Goal: Information Seeking & Learning: Find specific page/section

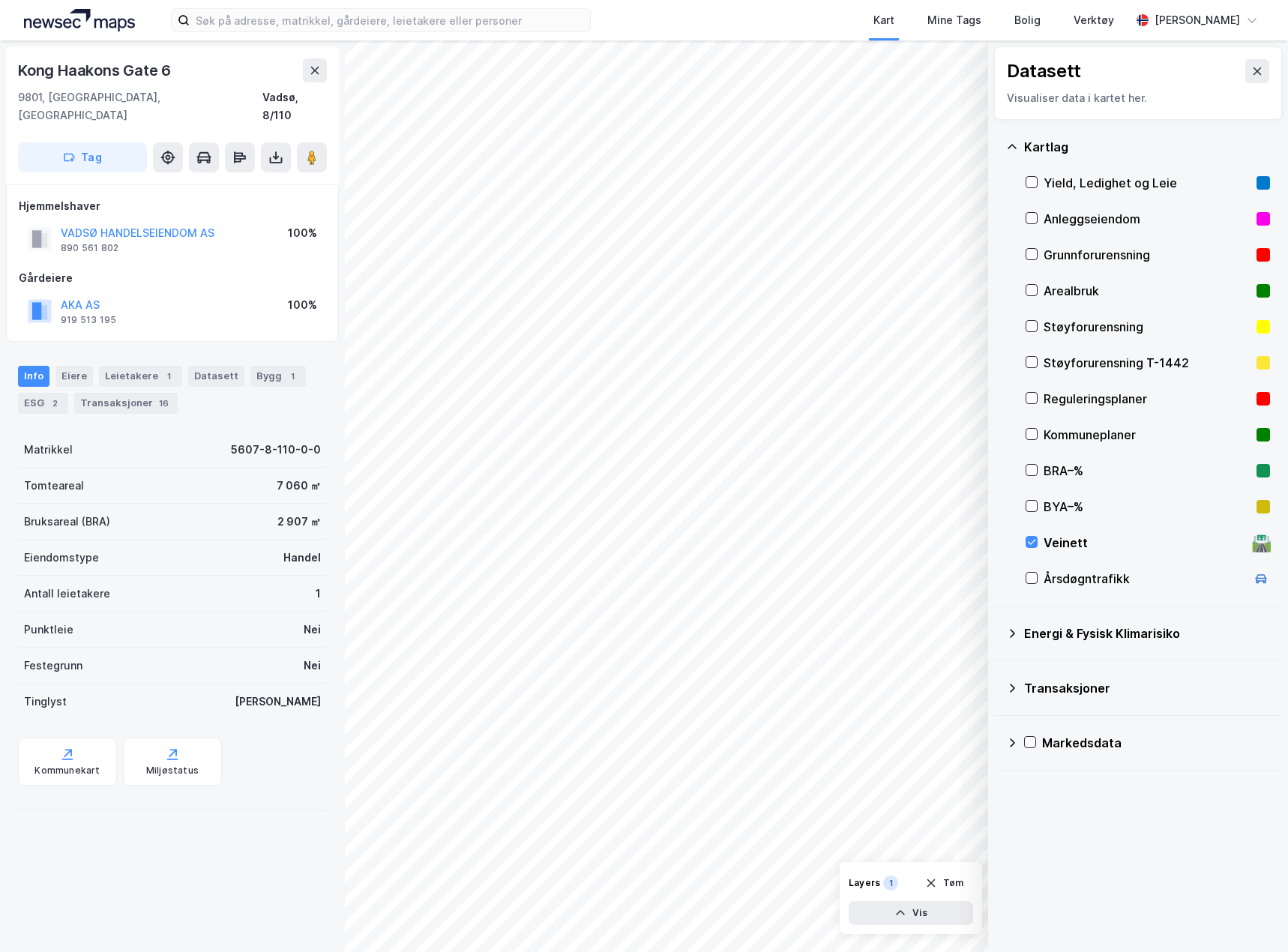
click at [79, 21] on img at bounding box center [79, 20] width 111 height 23
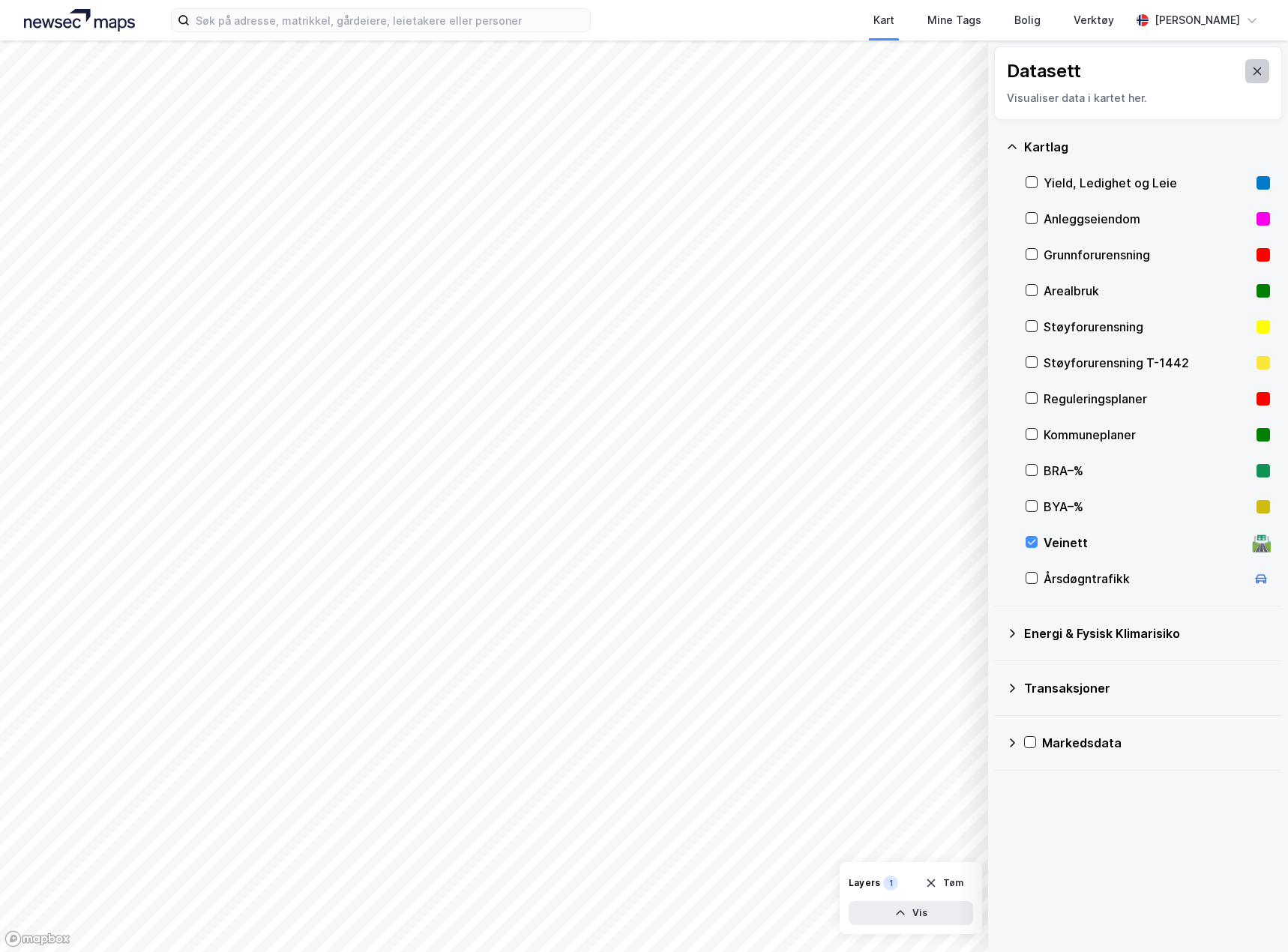
click at [1251, 70] on icon at bounding box center [1257, 71] width 12 height 12
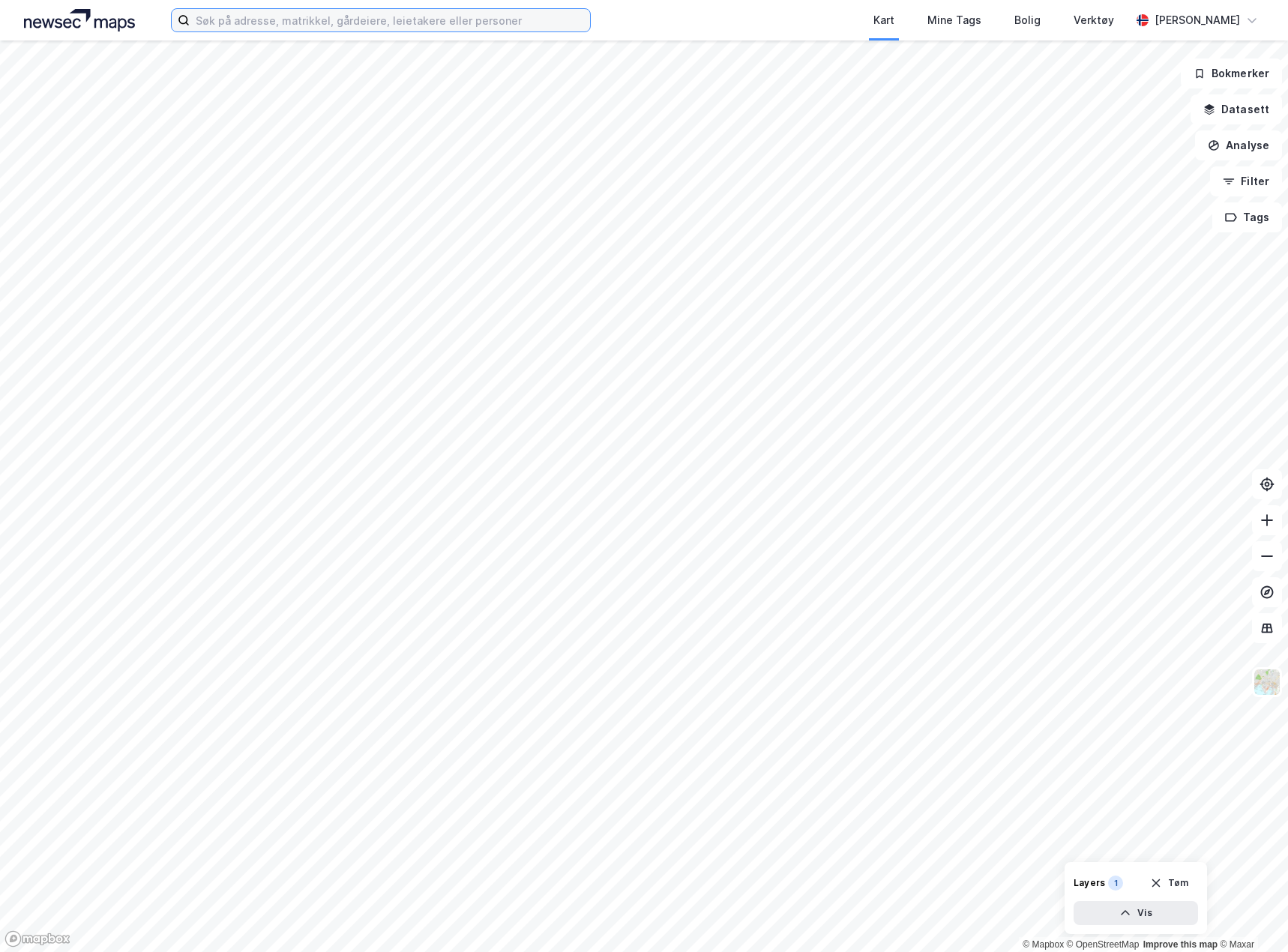
click at [199, 26] on input at bounding box center [390, 20] width 400 height 23
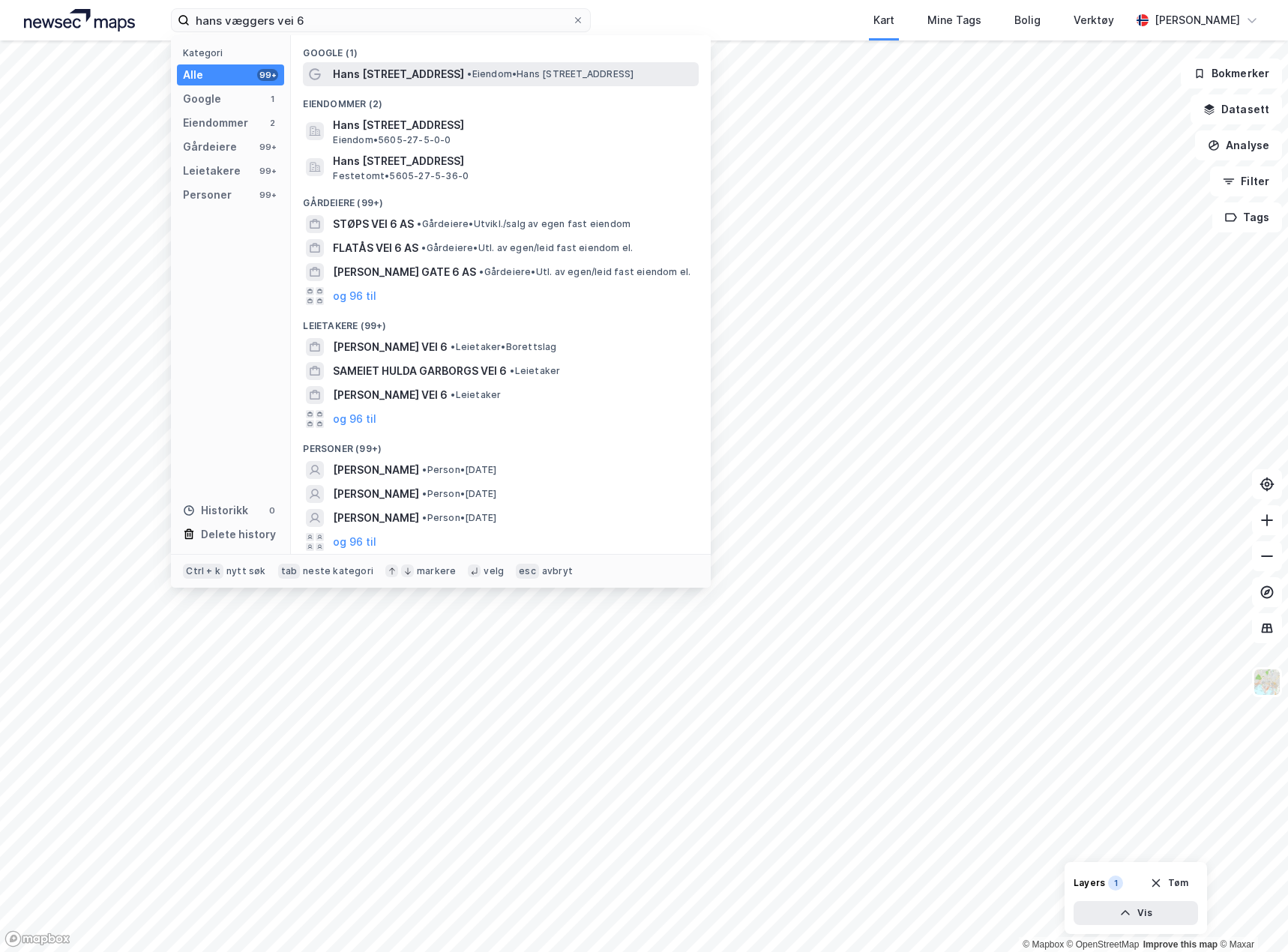
click at [539, 75] on span "• Eiendom • [PERSON_NAME][STREET_ADDRESS]" at bounding box center [550, 74] width 166 height 12
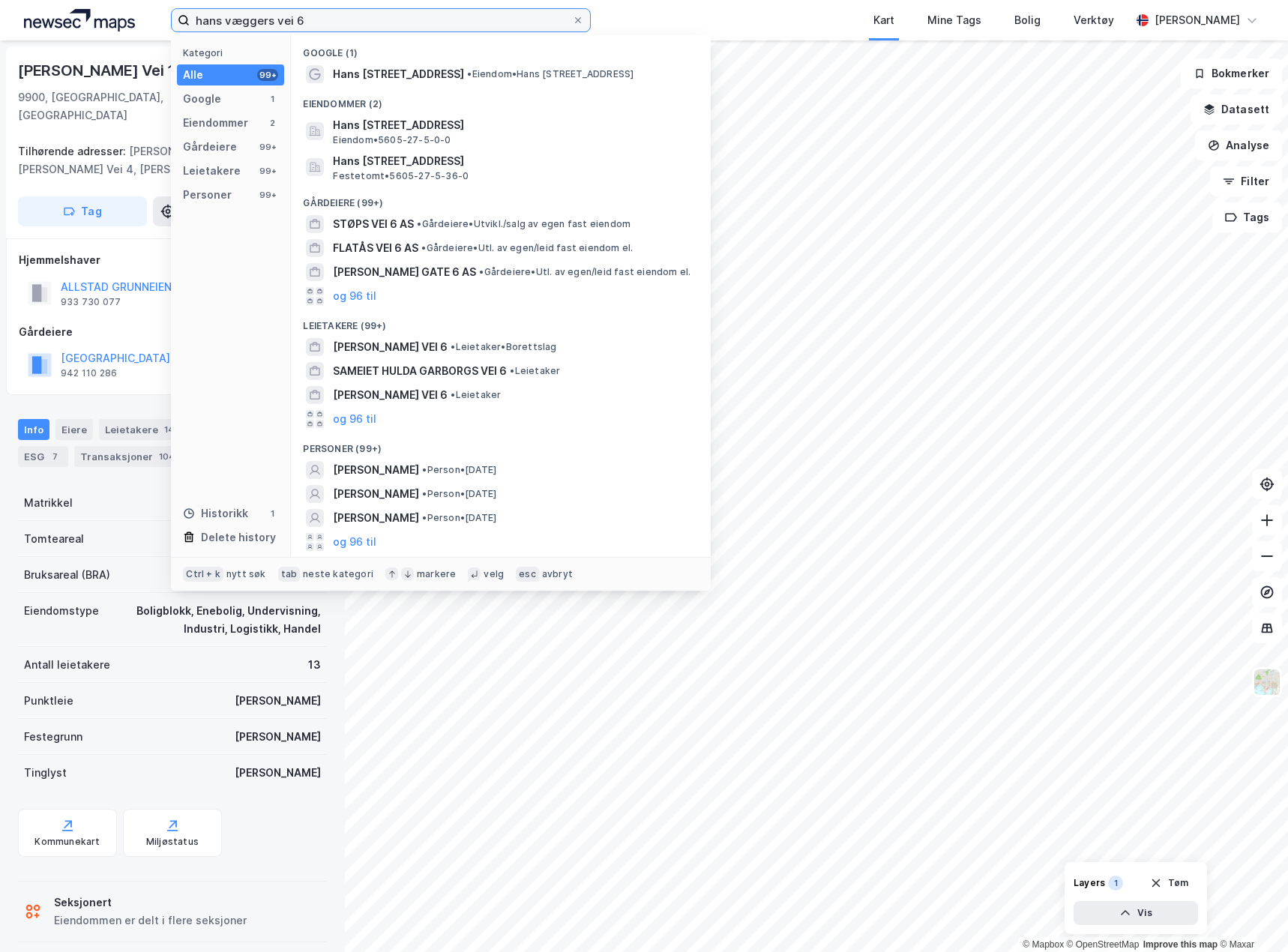
click at [335, 22] on input "hans væggers vei 6" at bounding box center [381, 20] width 383 height 23
drag, startPoint x: 342, startPoint y: 19, endPoint x: 112, endPoint y: 19, distance: 230.0
click at [112, 19] on div "hans væggers vei 6 Kategori Alle 99+ Google 1 Eiendommer 2 Gårdeiere 99+ Leieta…" at bounding box center [644, 20] width 1288 height 40
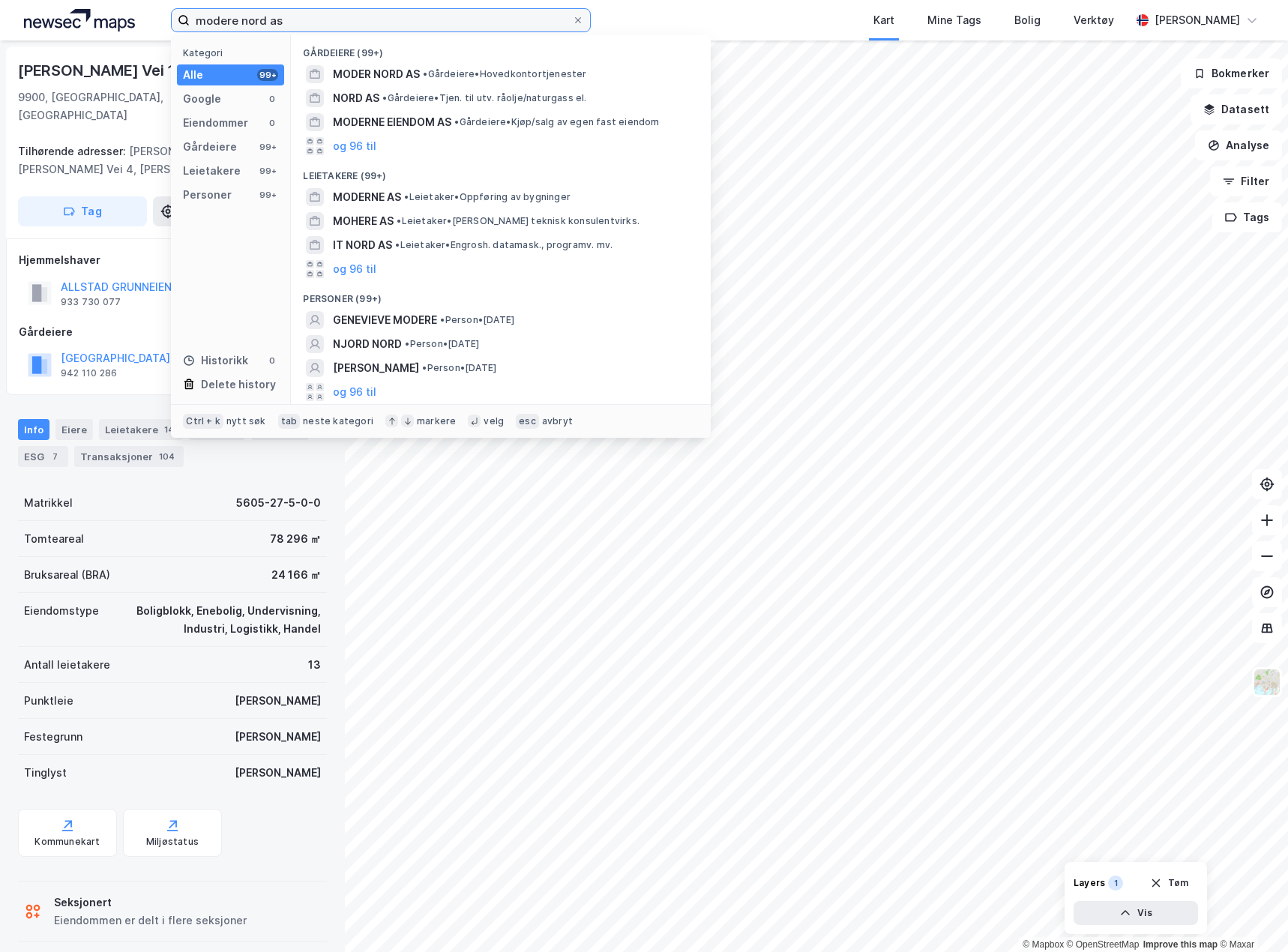
click at [234, 23] on input "modere nord as" at bounding box center [381, 20] width 383 height 23
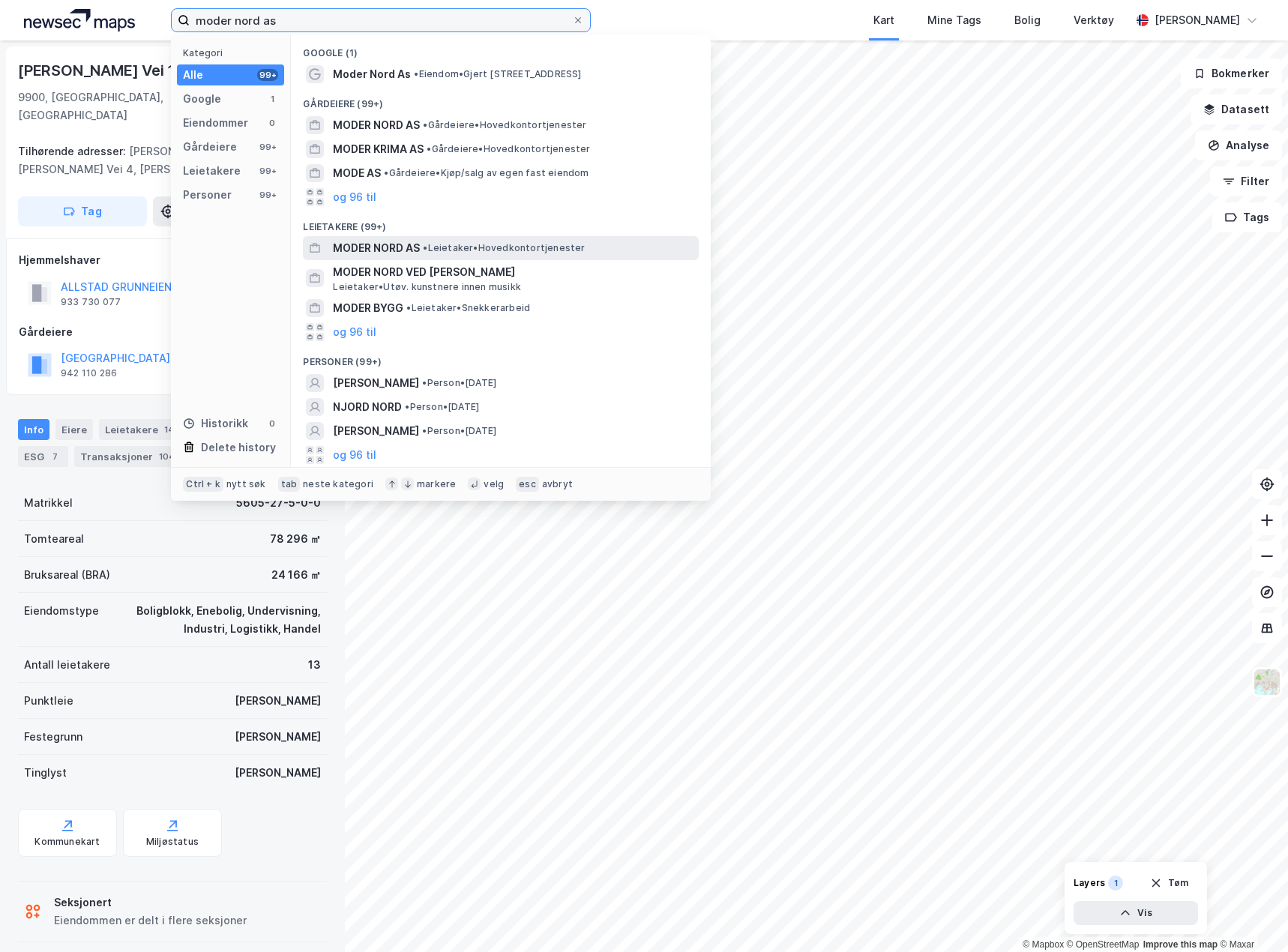
type input "moder nord as"
click at [602, 244] on div "MODER NORD AS • Leietaker • Hovedkontortjenester" at bounding box center [514, 248] width 363 height 18
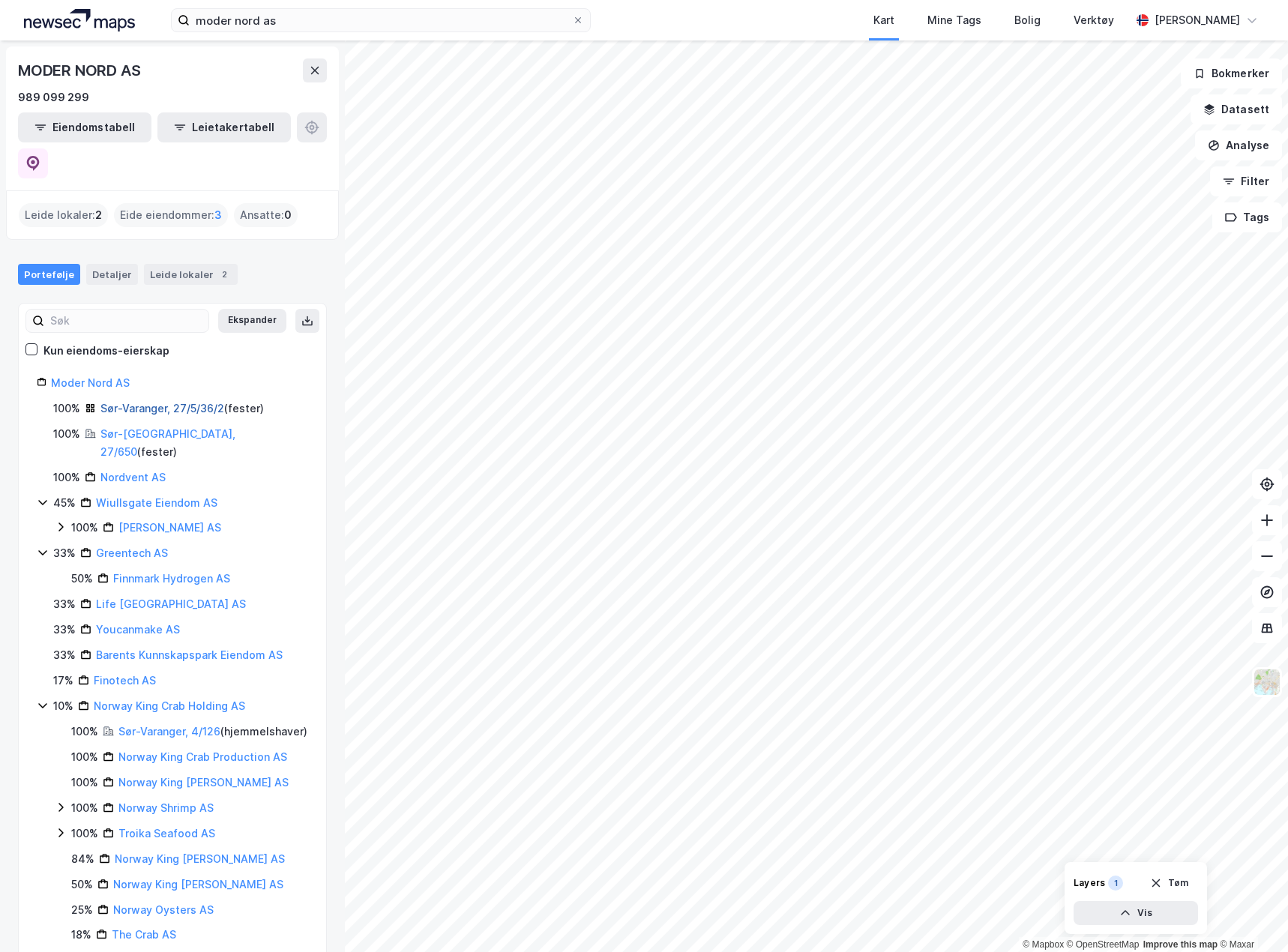
click at [184, 402] on link "Sør-Varanger, 27/5/36/2" at bounding box center [161, 408] width 123 height 13
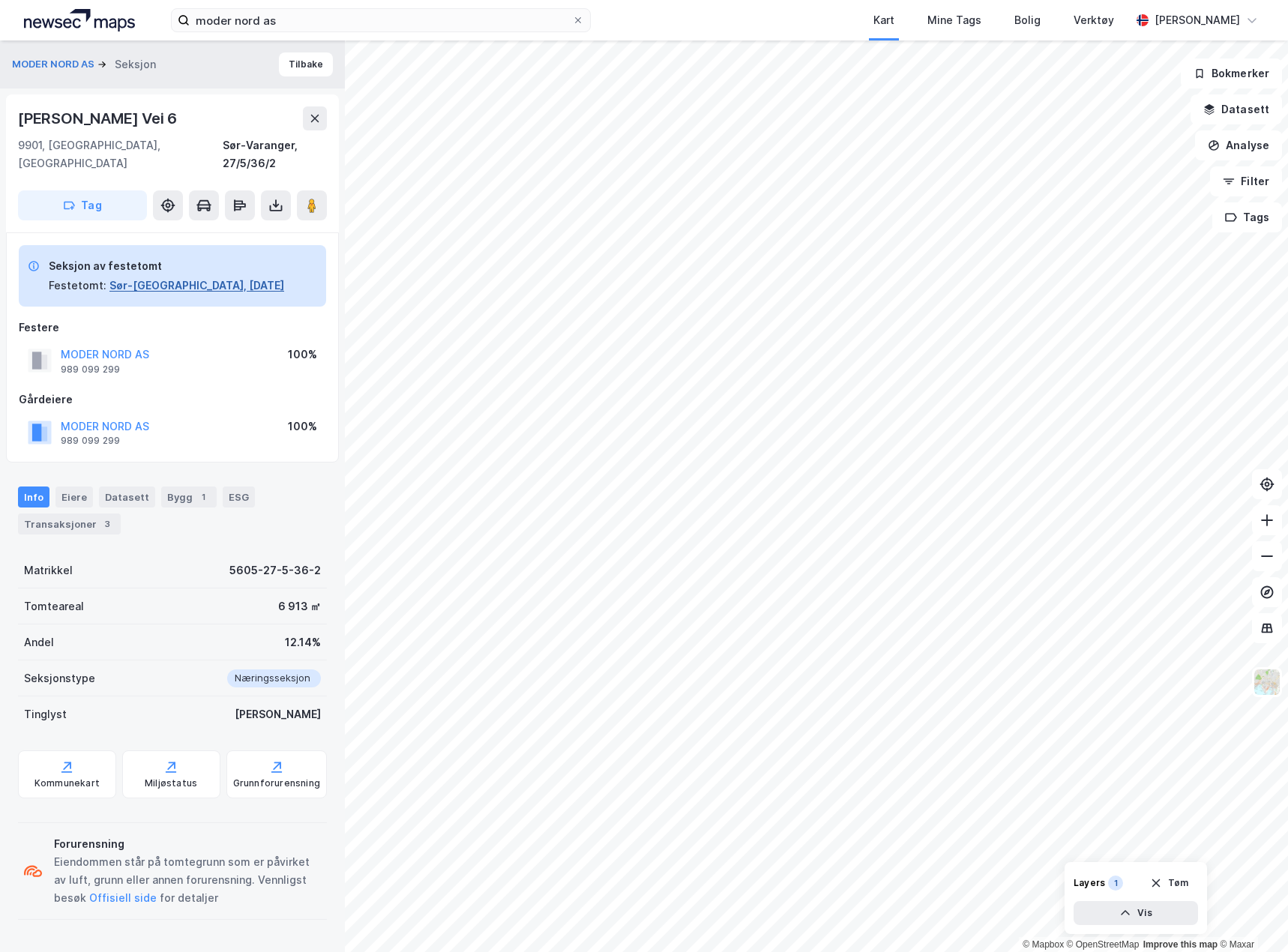
click at [173, 277] on button "Sør-[GEOGRAPHIC_DATA], [DATE]" at bounding box center [197, 286] width 174 height 18
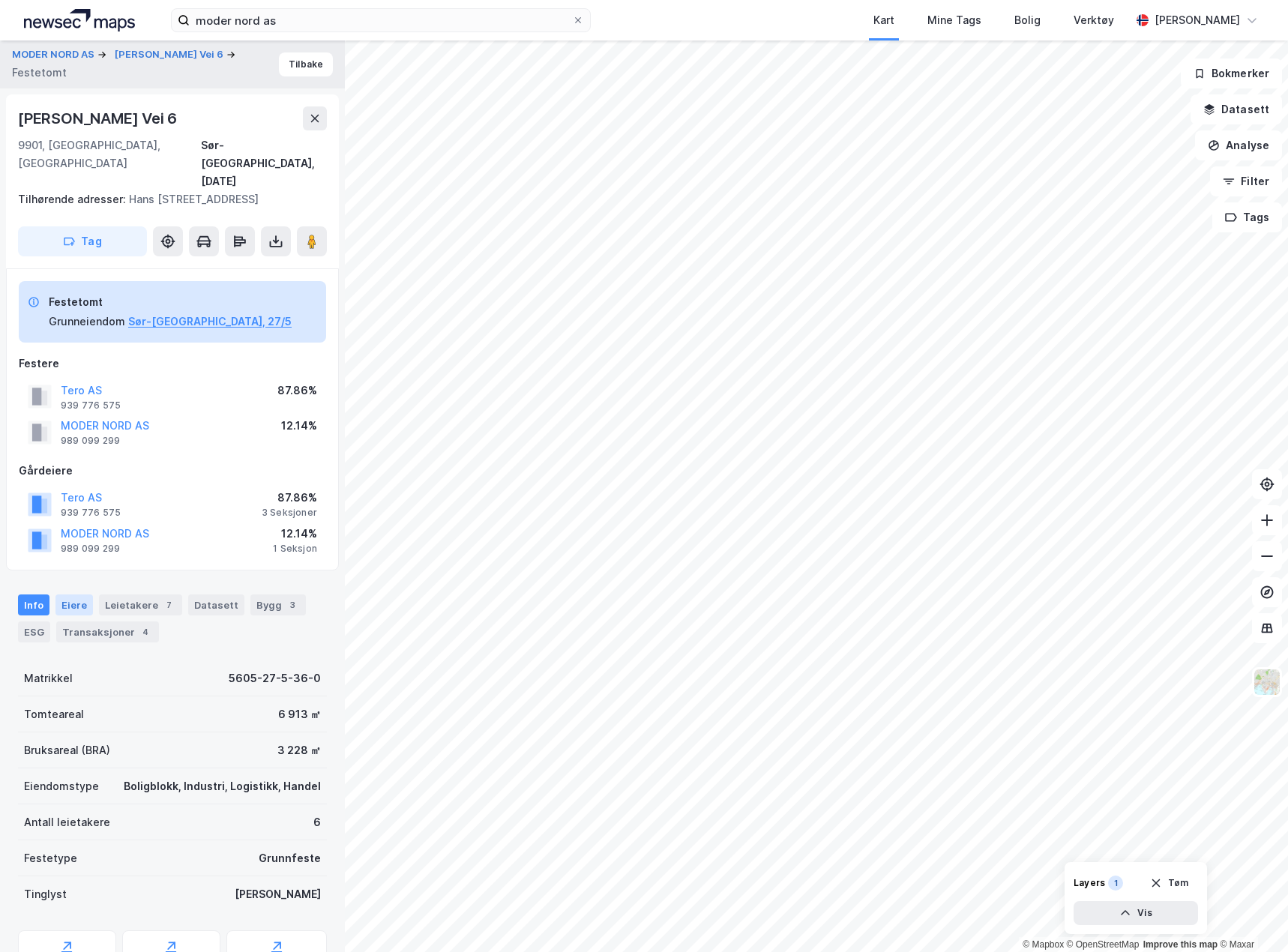
click at [71, 595] on div "Eiere" at bounding box center [74, 605] width 37 height 21
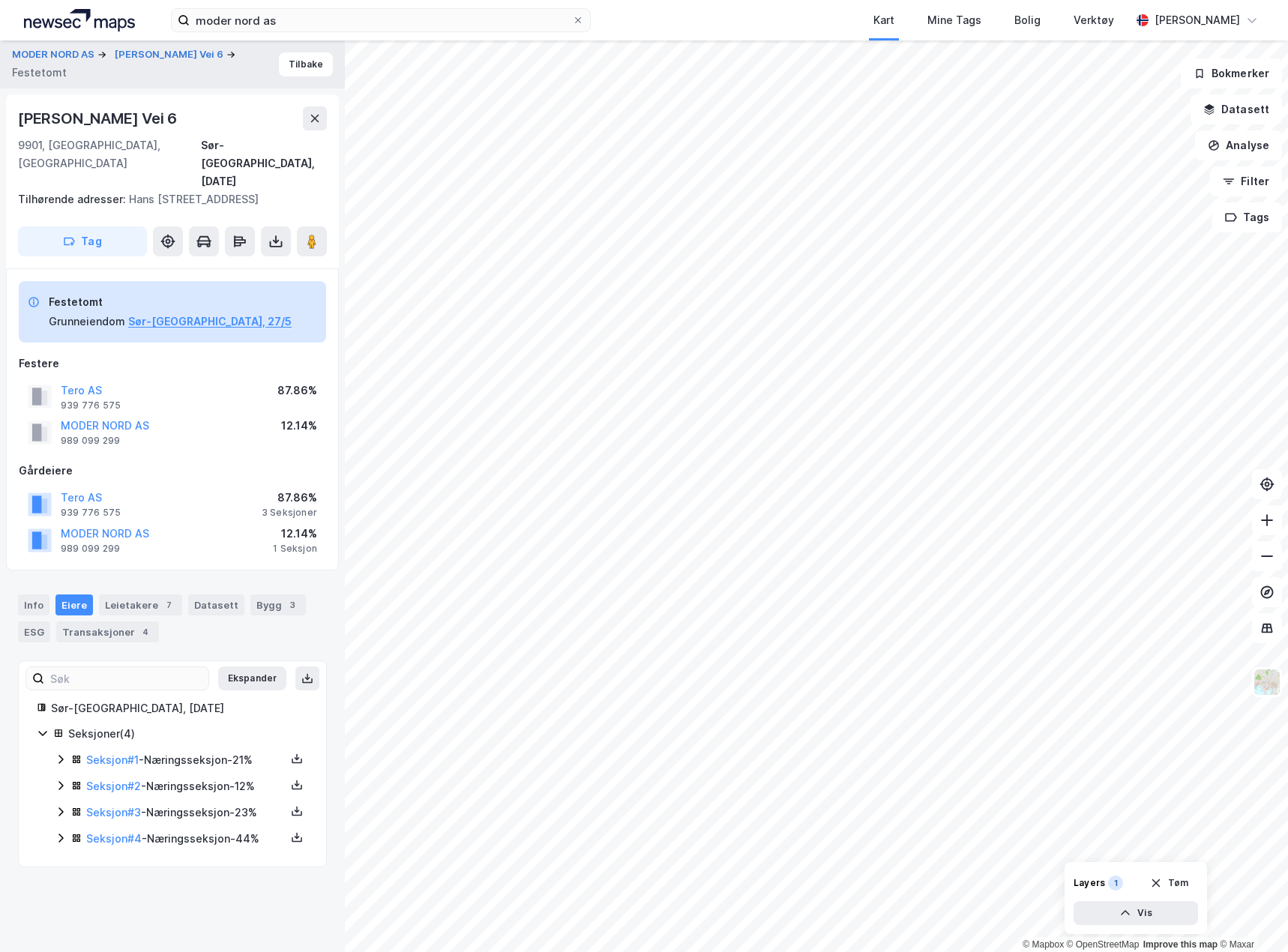
click at [56, 779] on icon at bounding box center [61, 785] width 12 height 12
click at [61, 754] on icon at bounding box center [61, 758] width 5 height 9
click at [61, 857] on icon at bounding box center [61, 862] width 12 height 12
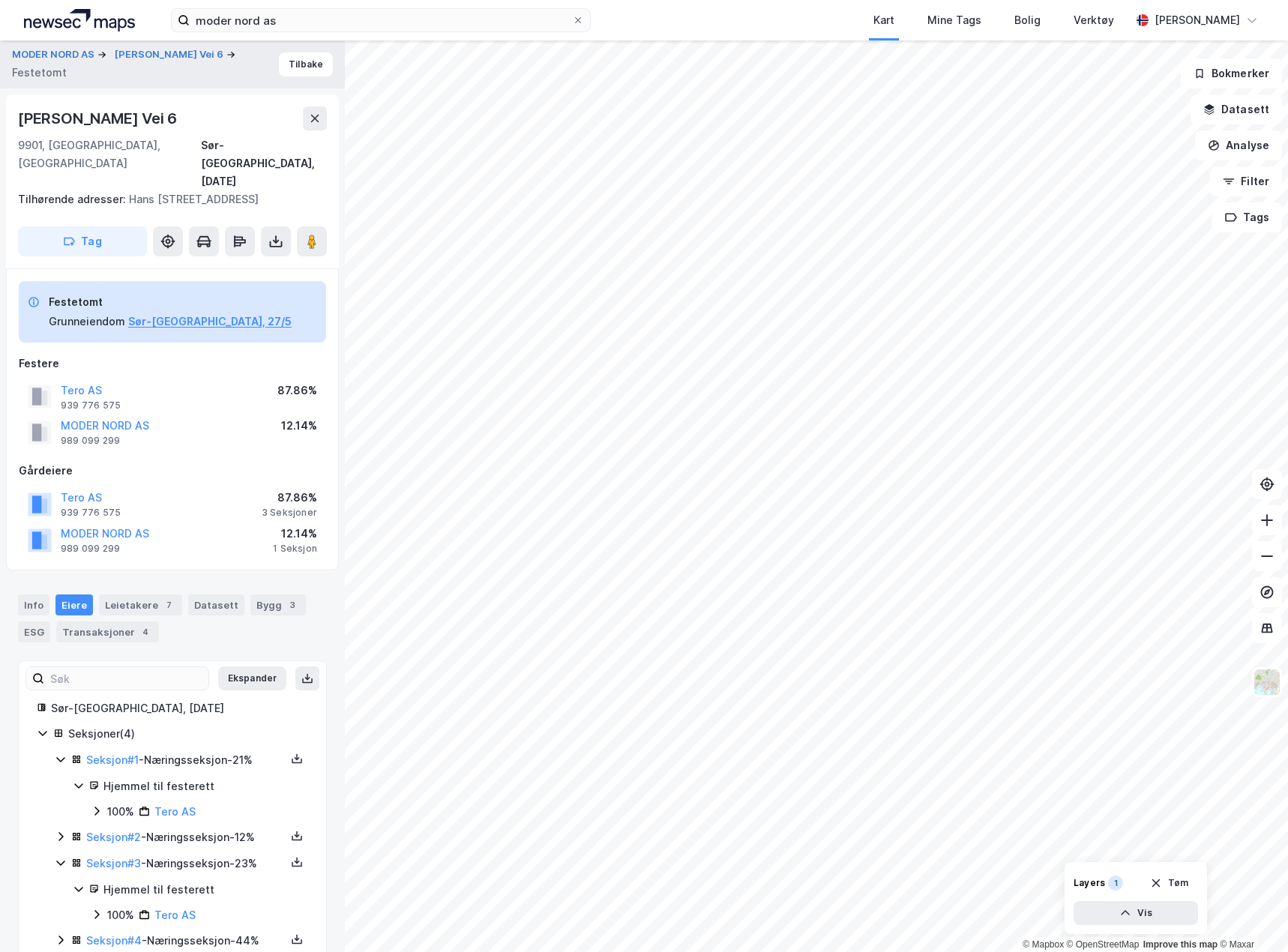
click at [61, 932] on div "Seksjon # 4 - Næringsseksjon - 44%" at bounding box center [182, 941] width 253 height 19
click at [61, 933] on icon at bounding box center [61, 939] width 12 height 12
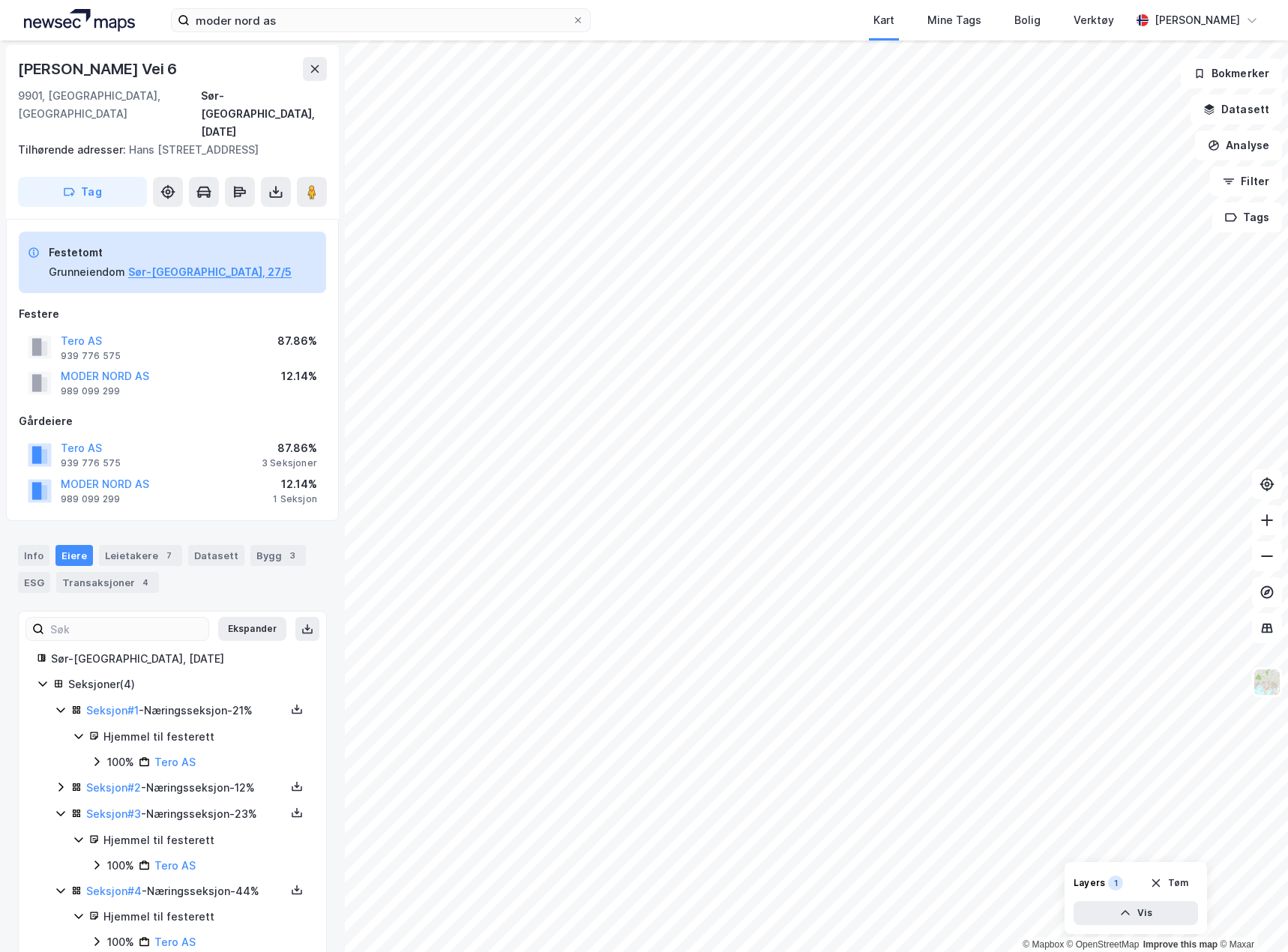
click at [33, 811] on div "Sør-Varanger, [DATE] Seksjoner ( 4 ) Seksjon # 1 - Næringsseksjon - 21% Hjemmel…" at bounding box center [172, 800] width 307 height 301
click at [64, 781] on icon at bounding box center [61, 787] width 12 height 12
click at [291, 780] on icon at bounding box center [296, 786] width 12 height 12
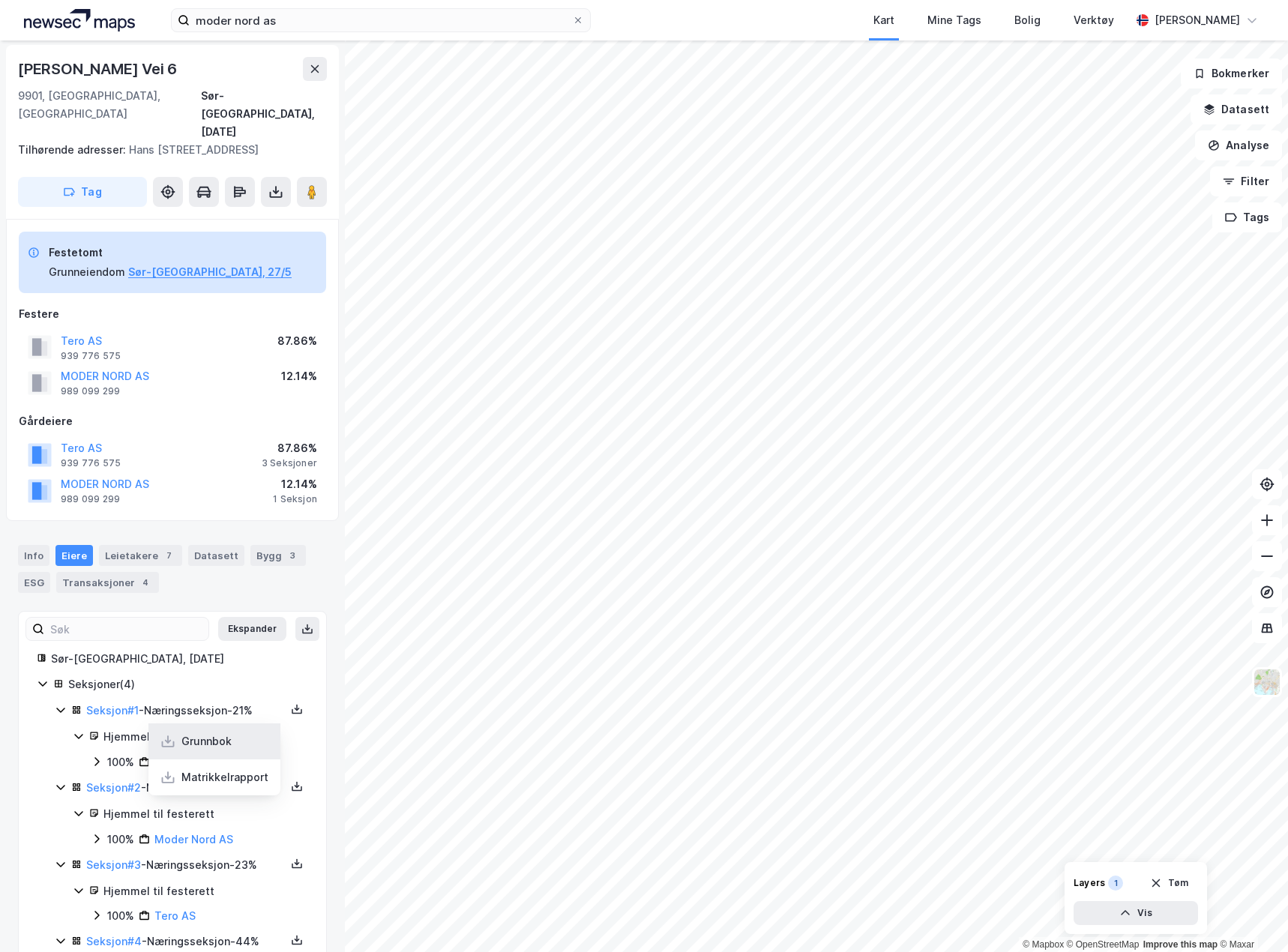
click at [240, 723] on div "Grunnbok" at bounding box center [214, 741] width 132 height 36
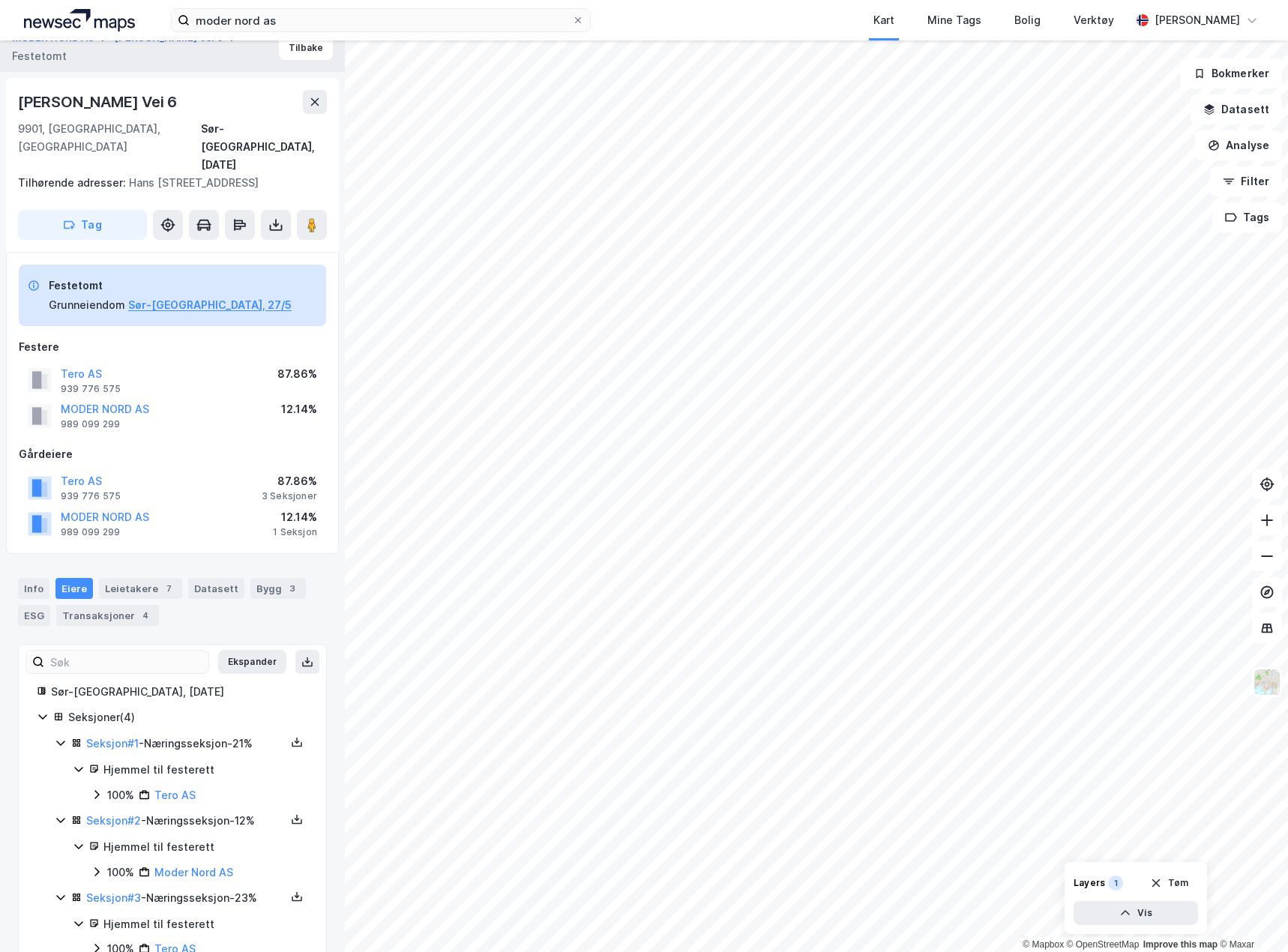
scroll to position [0, 0]
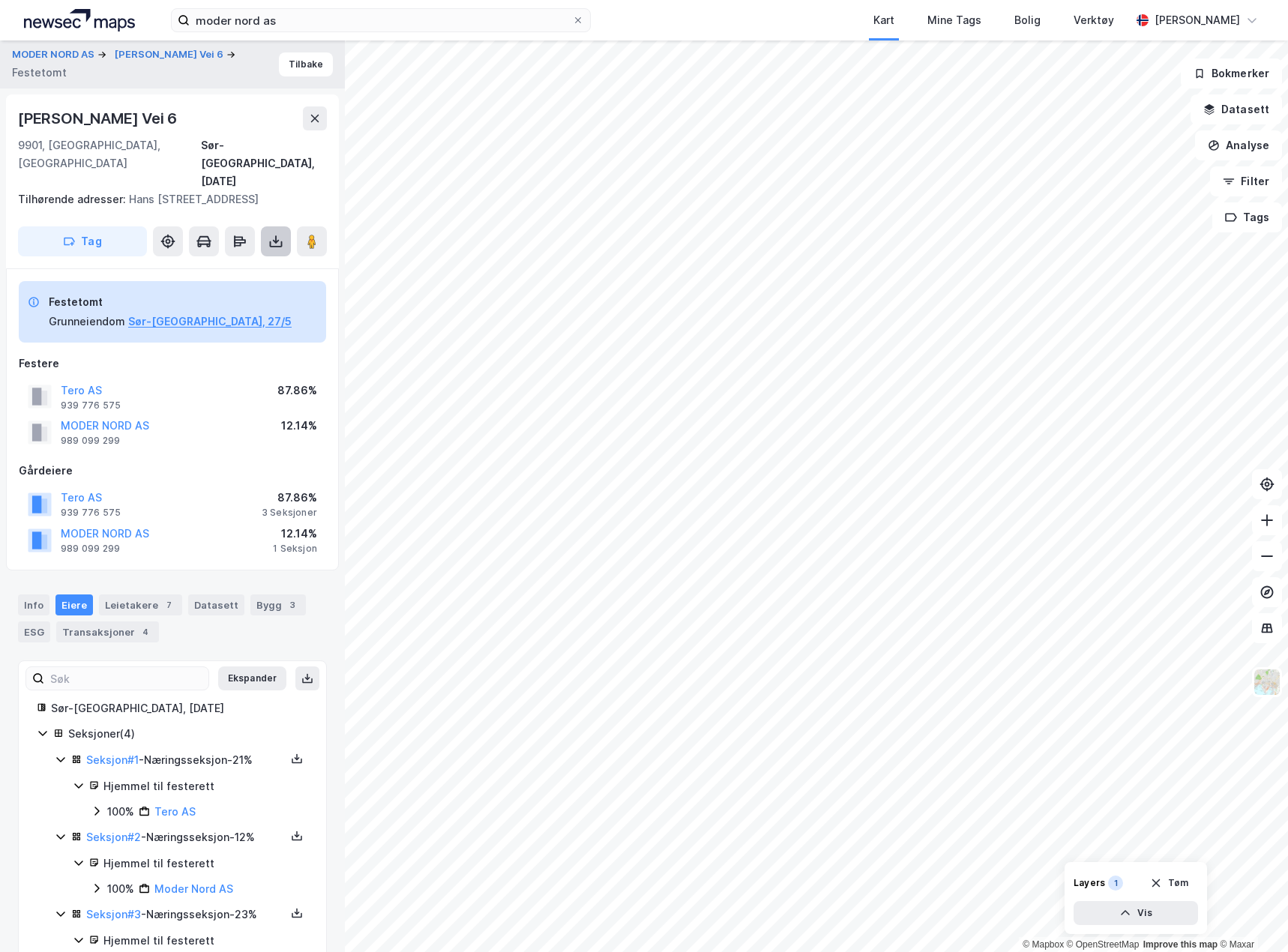
click at [282, 234] on icon at bounding box center [276, 241] width 15 height 15
click at [224, 265] on div "Last ned grunnbok" at bounding box center [202, 271] width 87 height 12
click at [184, 378] on div "Tero AS 939 776 575 87.86%" at bounding box center [172, 396] width 307 height 36
click at [167, 312] on button "Sør-[GEOGRAPHIC_DATA], 27/5" at bounding box center [210, 321] width 163 height 18
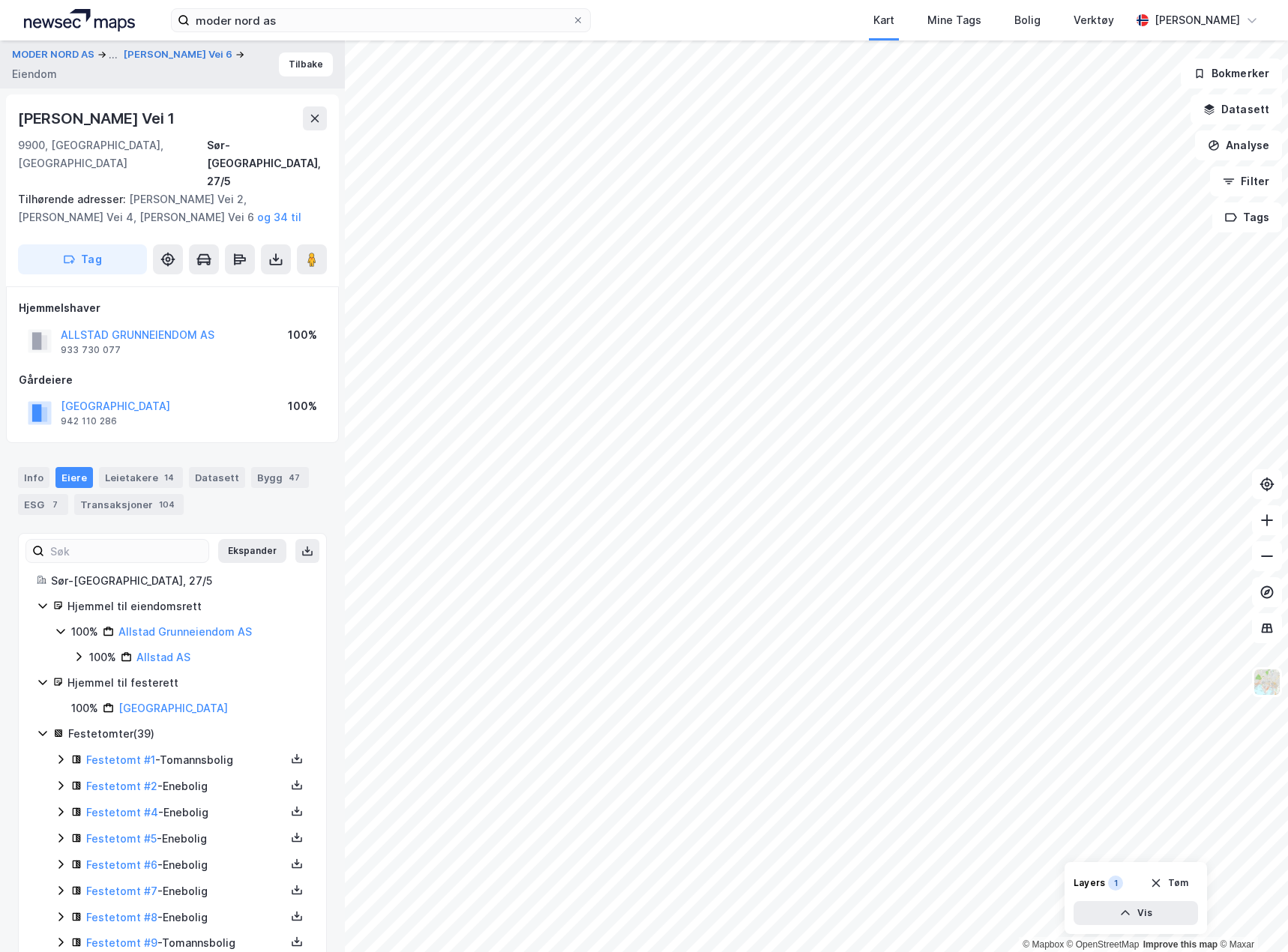
scroll to position [2, 0]
click at [269, 249] on icon at bounding box center [276, 257] width 15 height 15
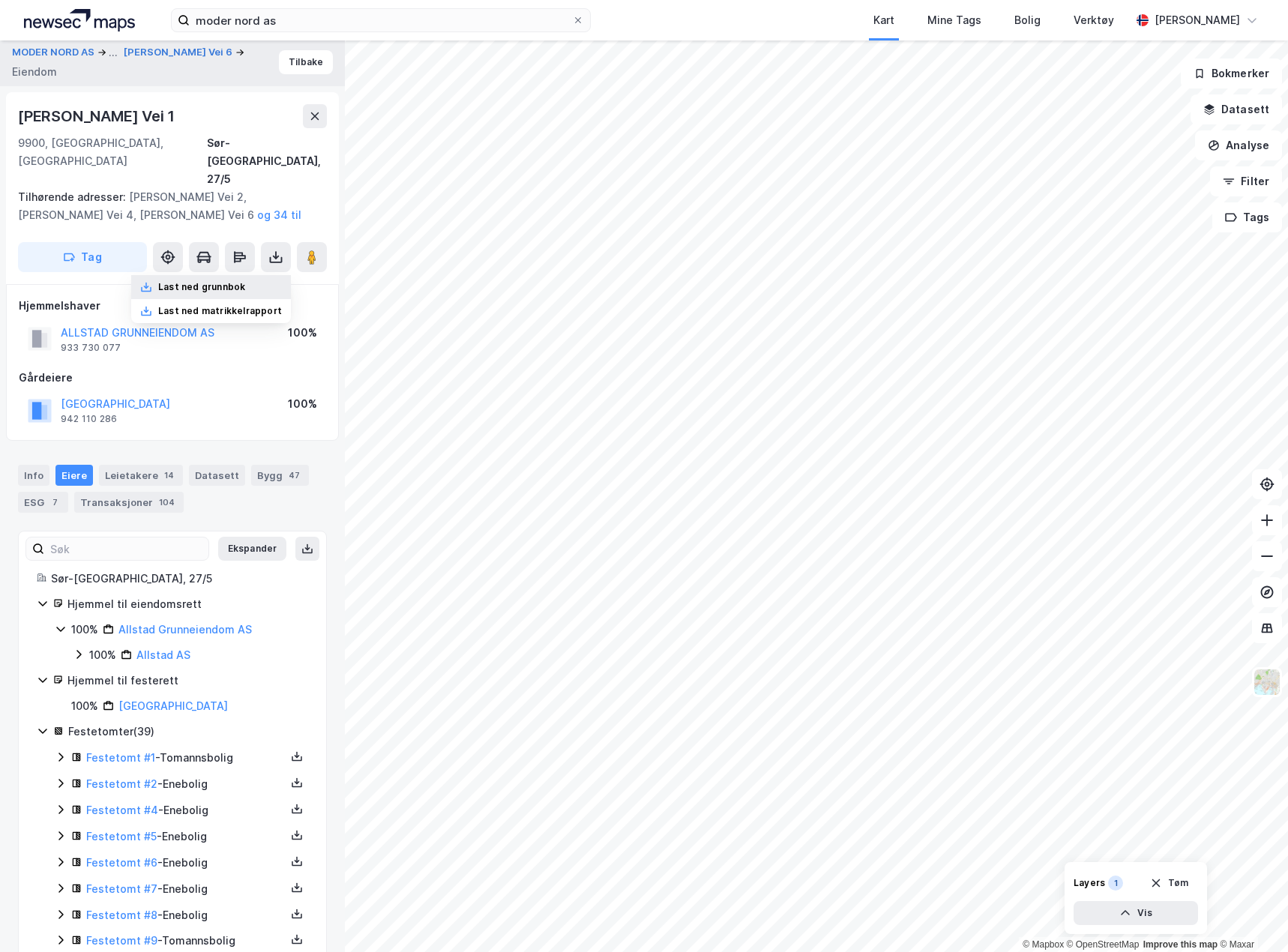
click at [226, 281] on div "Last ned grunnbok" at bounding box center [202, 286] width 87 height 12
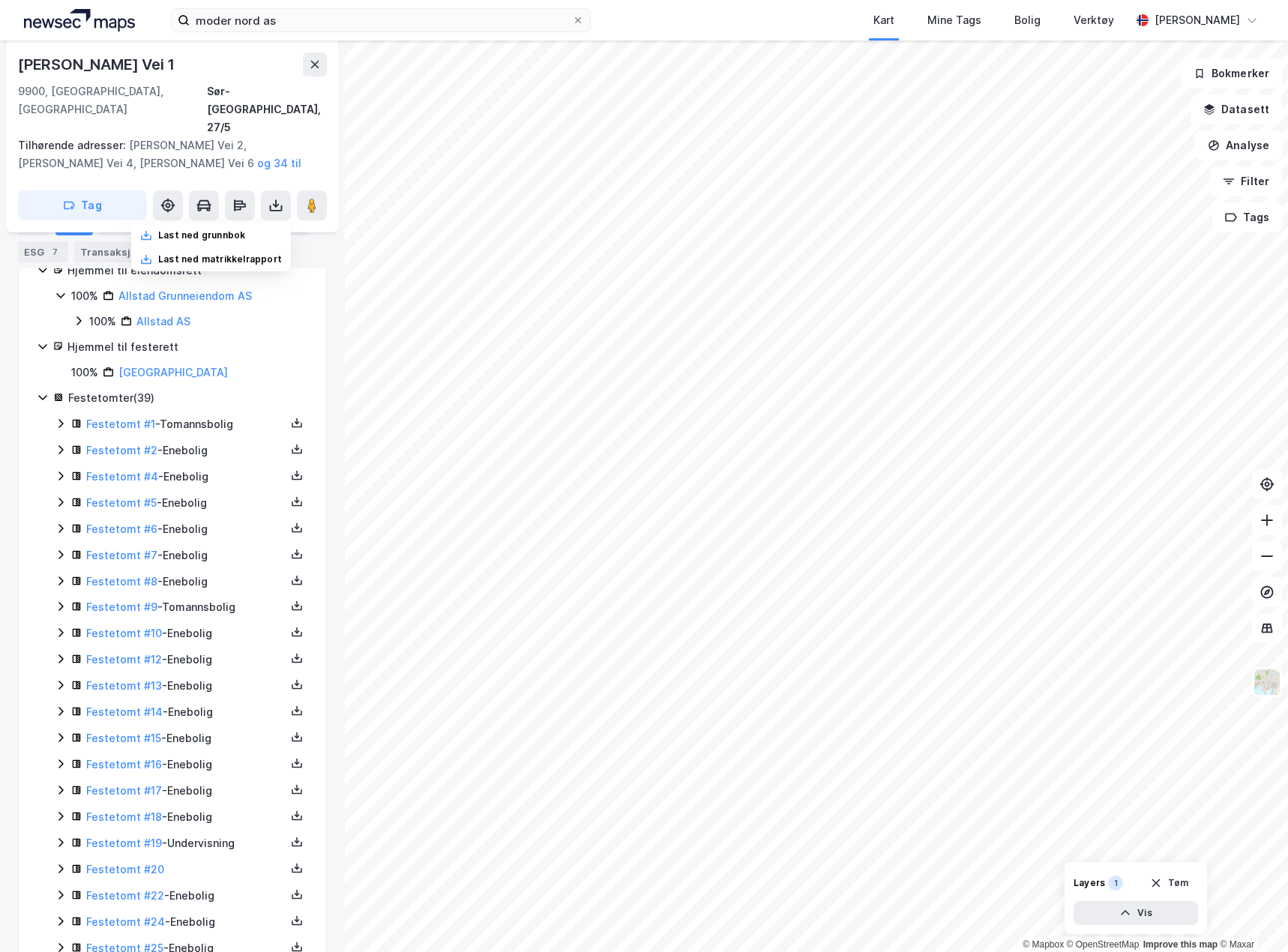
scroll to position [77, 0]
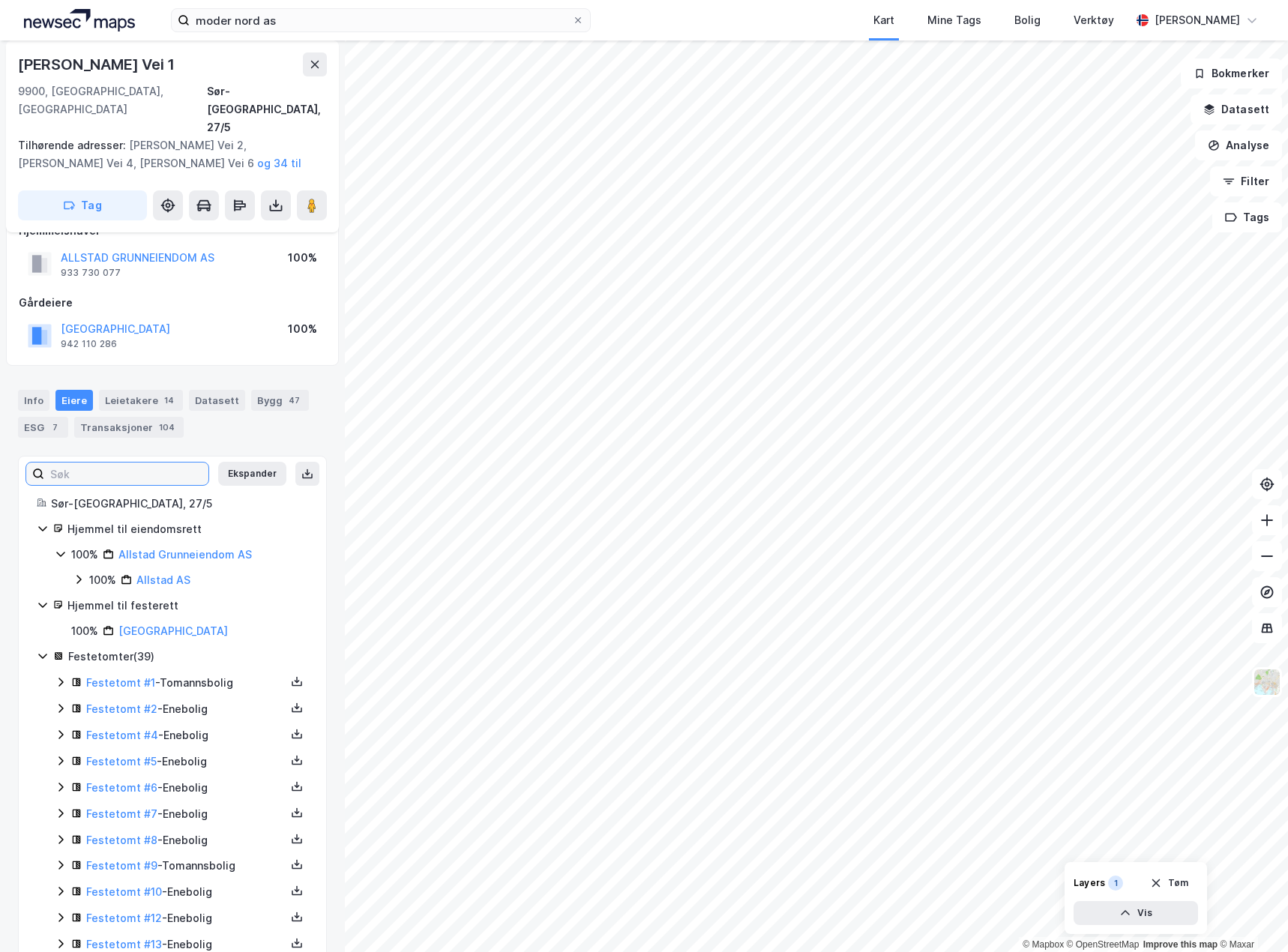
click at [61, 462] on input at bounding box center [126, 474] width 164 height 23
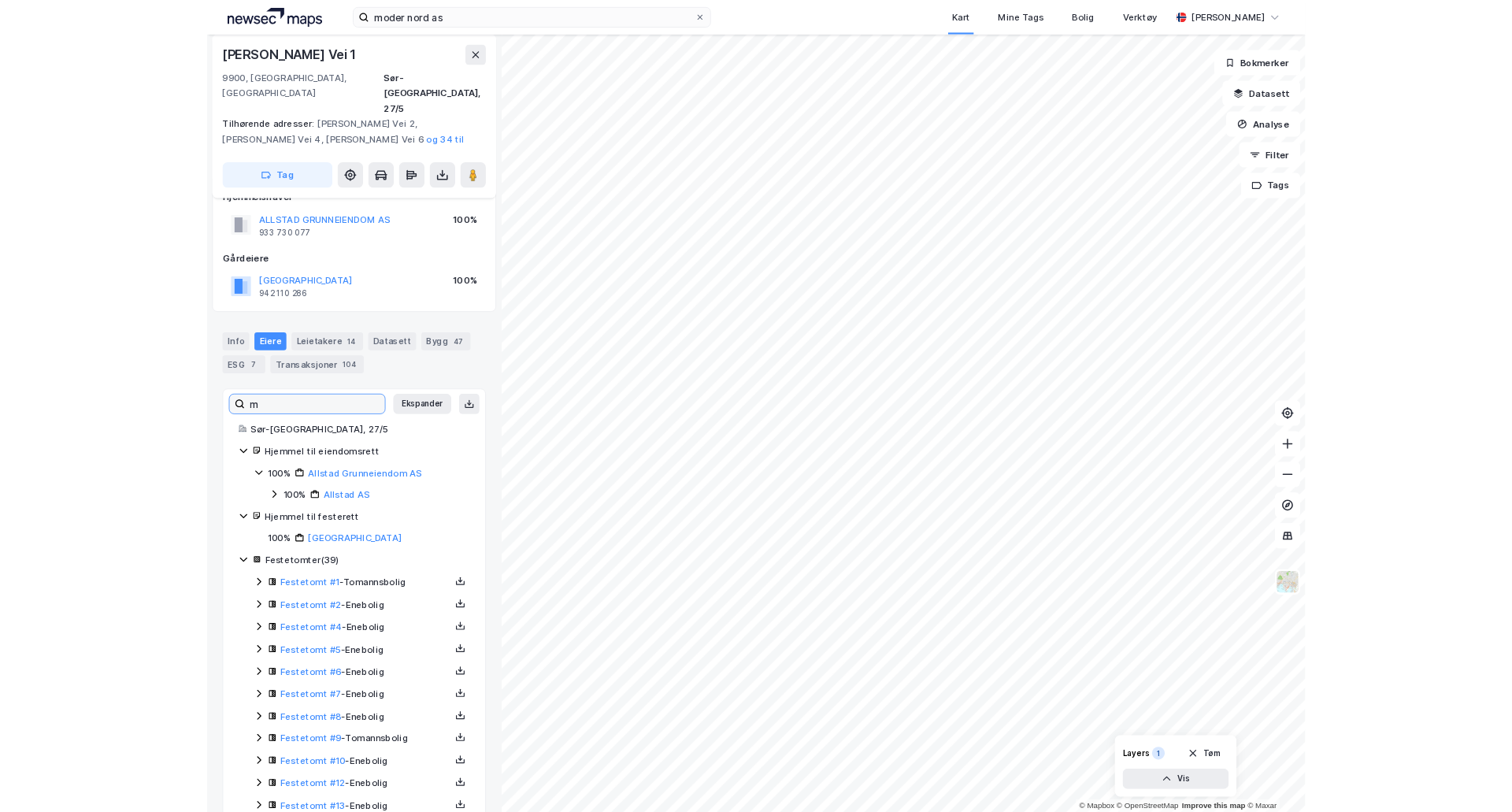
scroll to position [0, 0]
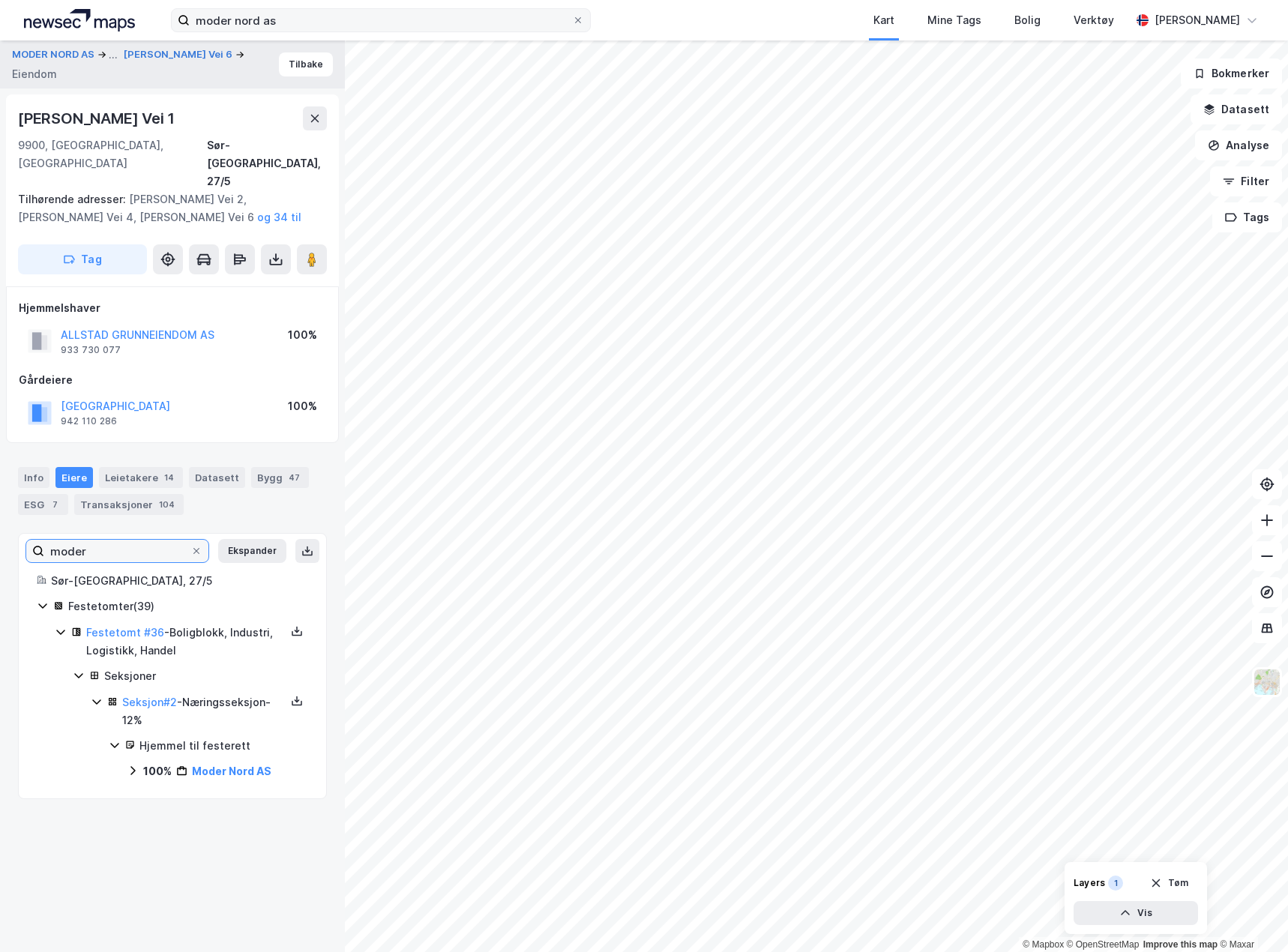
type input "moder"
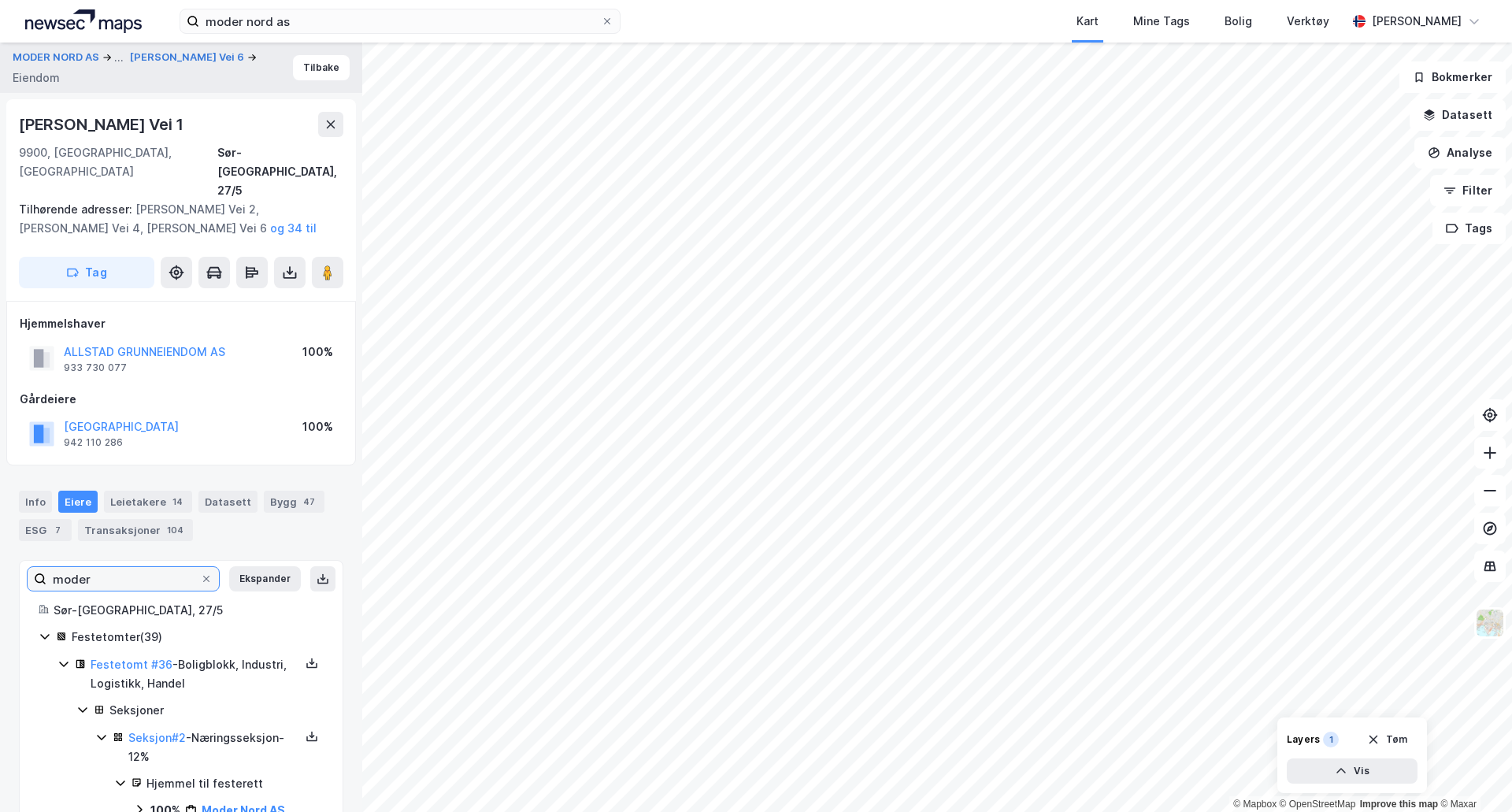
scroll to position [8, 0]
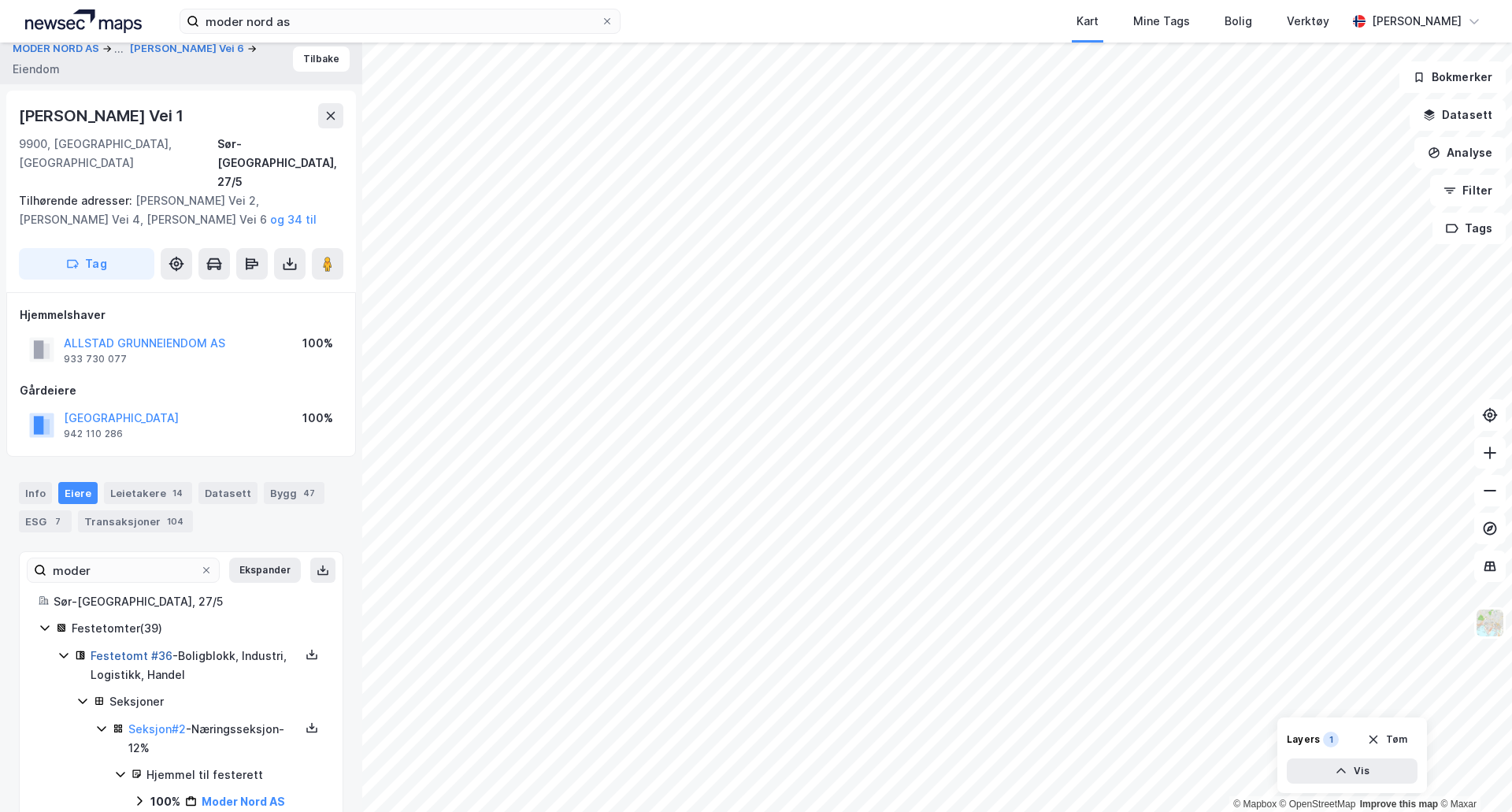
click at [158, 648] on link "Festetomt #36" at bounding box center [131, 655] width 82 height 14
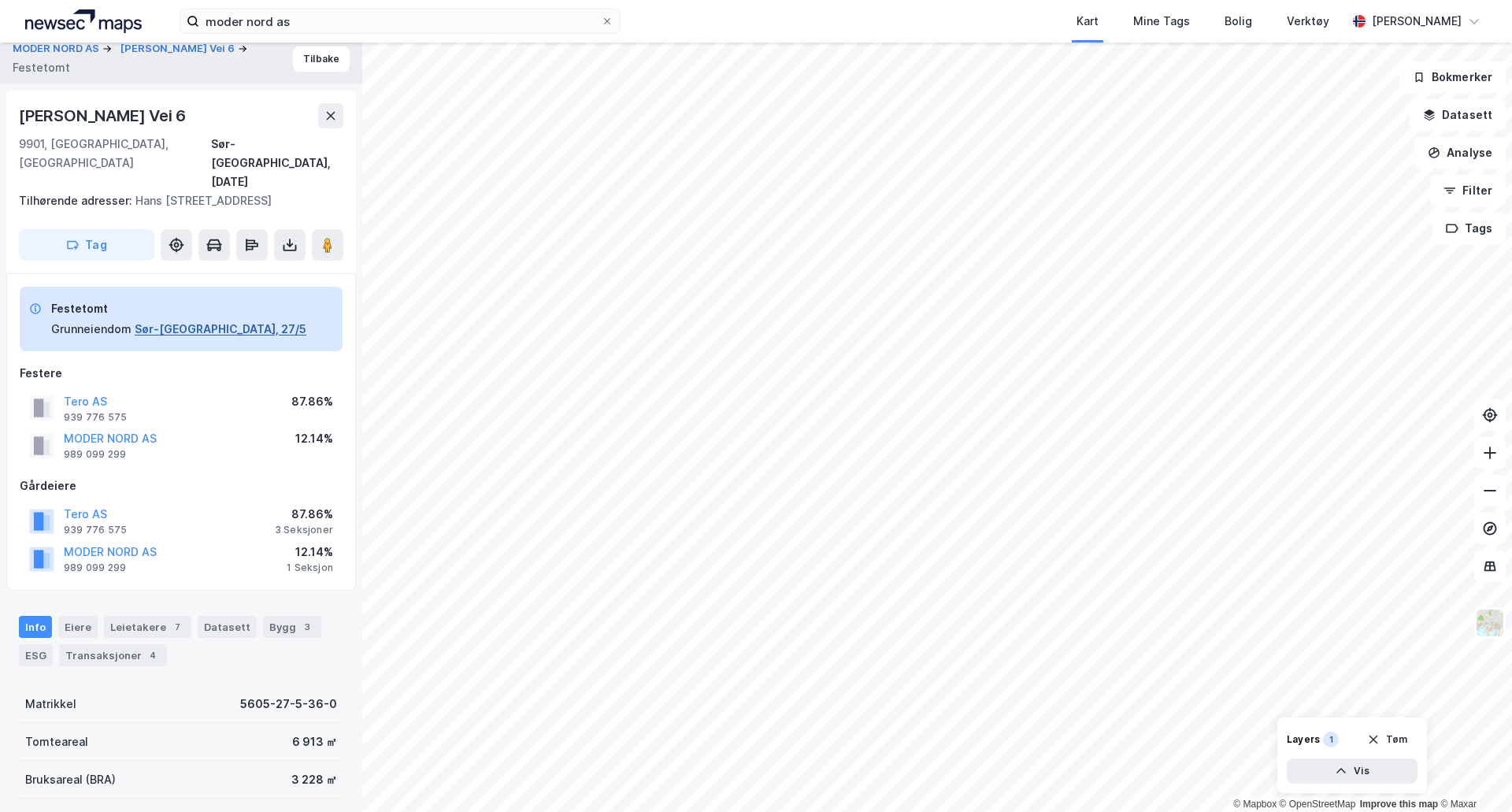
click at [199, 320] on button "Sør-[GEOGRAPHIC_DATA], 27/5" at bounding box center [220, 329] width 171 height 19
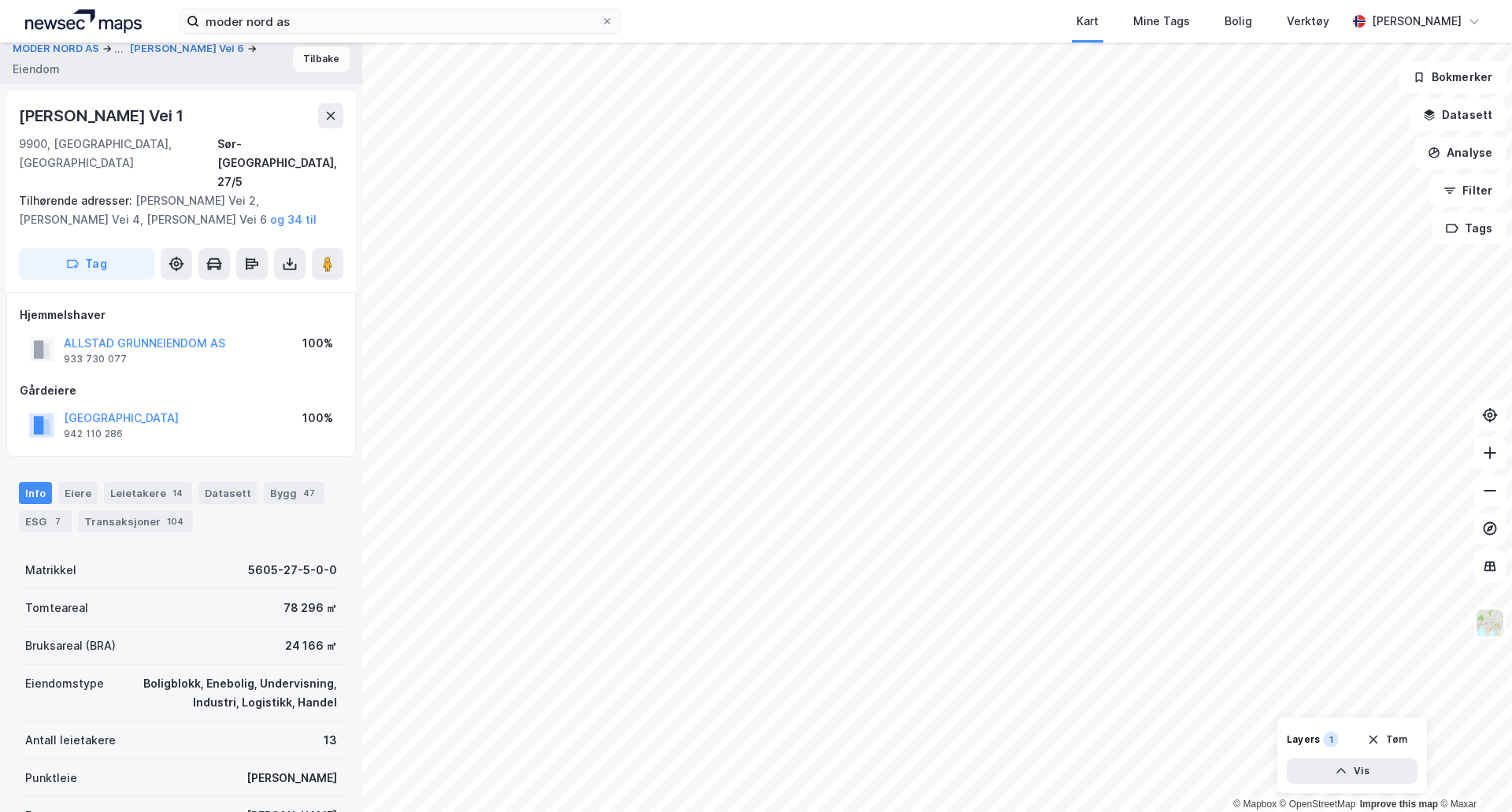
click at [304, 60] on button "Tilbake" at bounding box center [321, 59] width 57 height 25
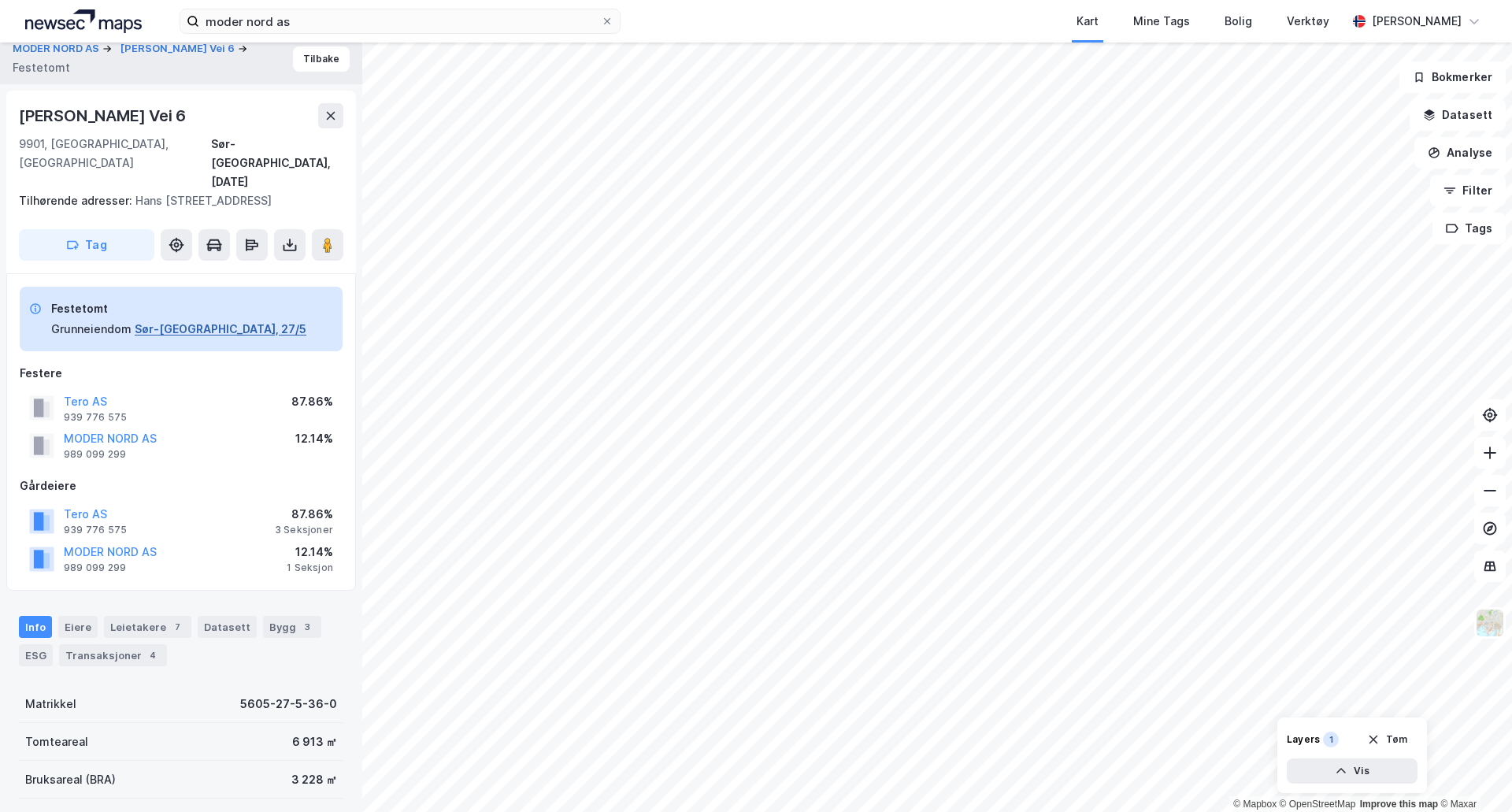
click at [143, 320] on button "Sør-[GEOGRAPHIC_DATA], 27/5" at bounding box center [220, 329] width 171 height 19
